Goal: Find specific fact: Find contact information

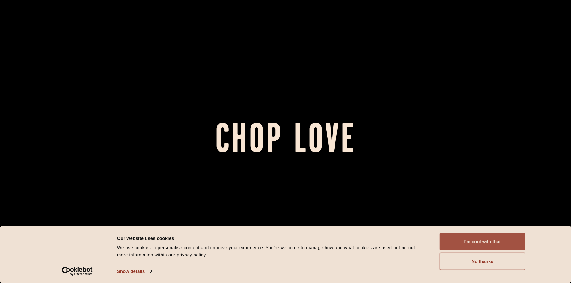
click at [461, 240] on button "I'm cool with that" at bounding box center [483, 241] width 86 height 17
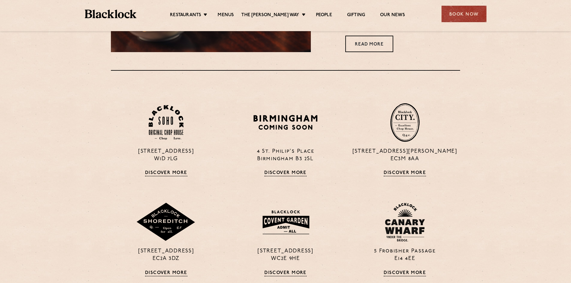
scroll to position [419, 0]
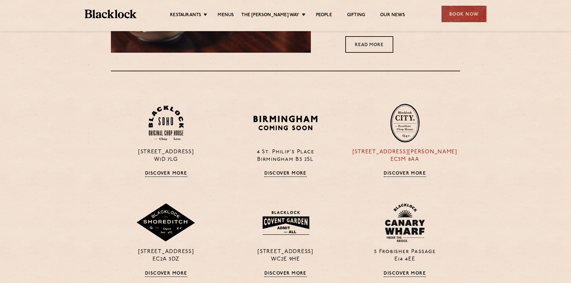
click at [417, 169] on div "13 Philpot Lane EC3M 8AA Discover More" at bounding box center [404, 140] width 119 height 73
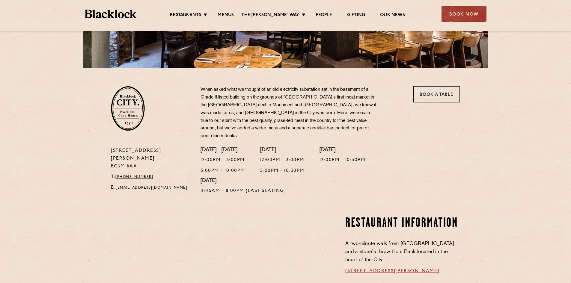
scroll to position [150, 0]
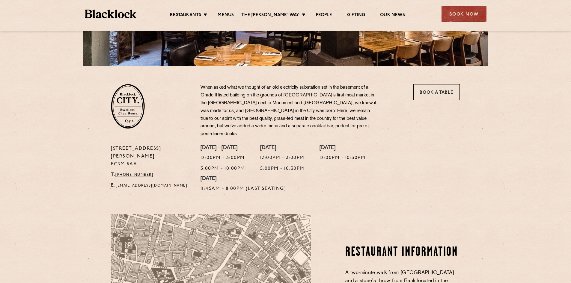
drag, startPoint x: 135, startPoint y: 148, endPoint x: 108, endPoint y: 148, distance: 27.0
click at [108, 148] on div "[STREET_ADDRESS][PERSON_NAME] T: [PHONE_NUMBER] E: [EMAIL_ADDRESS][DOMAIN_NAME]" at bounding box center [151, 170] width 90 height 51
copy p "EC3M 8AA"
